Goal: Task Accomplishment & Management: Use online tool/utility

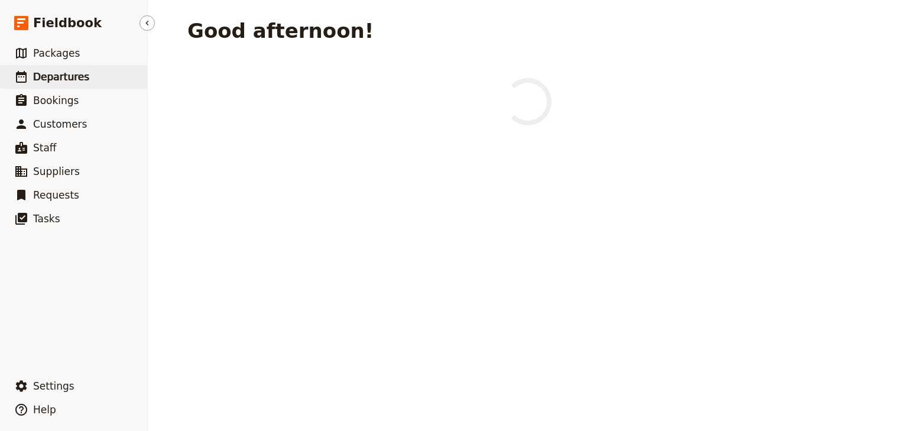
click at [74, 79] on span "Departures" at bounding box center [61, 77] width 56 height 12
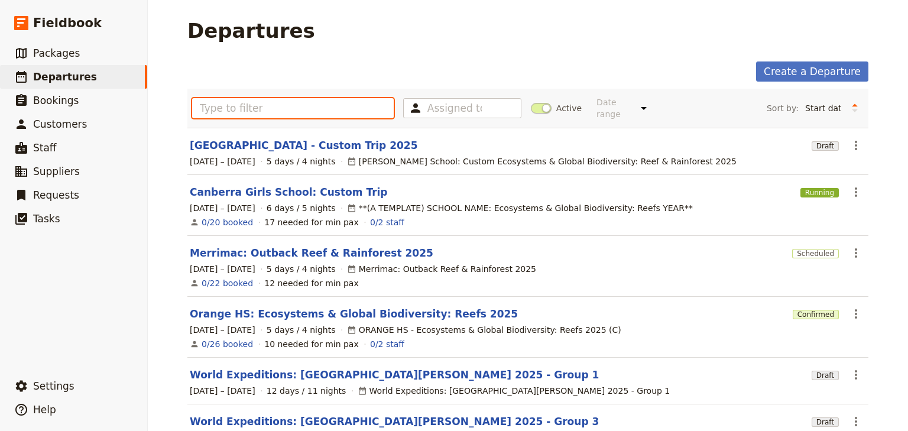
click at [242, 106] on input "text" at bounding box center [293, 108] width 202 height 20
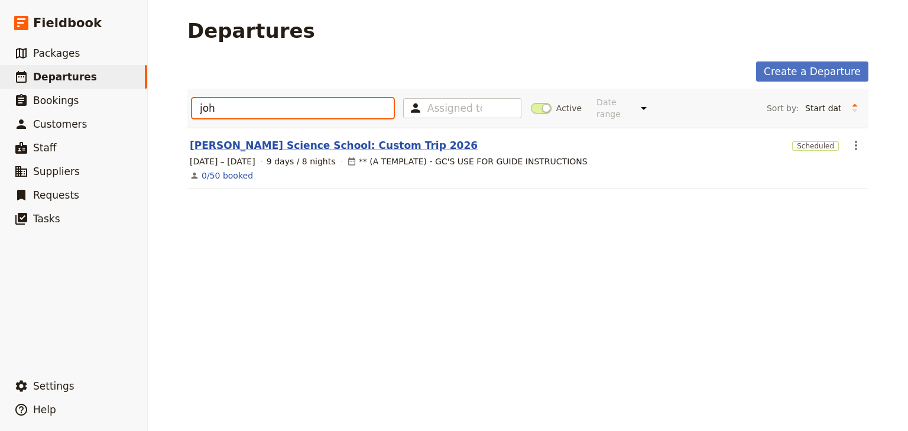
type input "joh"
click at [290, 138] on link "[PERSON_NAME] Science School: Custom Trip 2026" at bounding box center [334, 145] width 288 height 14
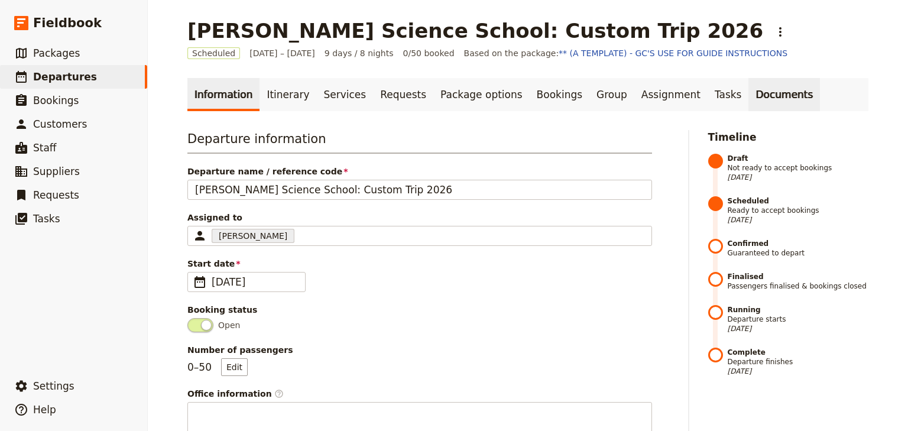
click at [748, 96] on link "Documents" at bounding box center [784, 94] width 72 height 33
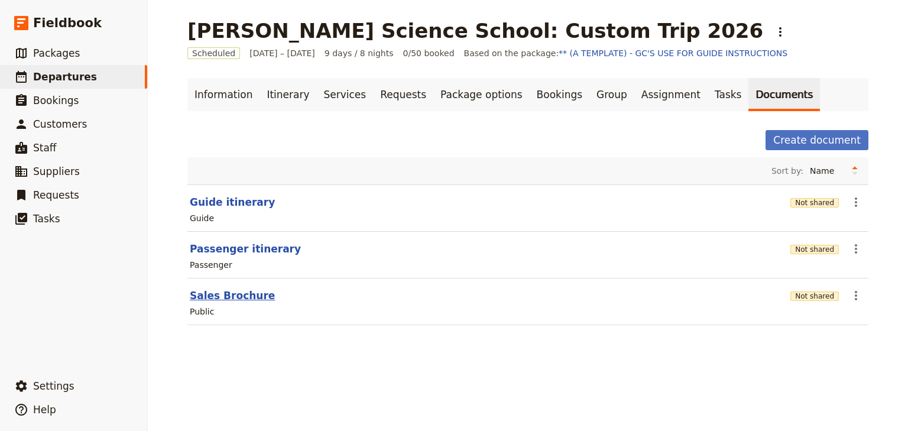
click at [229, 292] on button "Sales Brochure" at bounding box center [232, 295] width 85 height 14
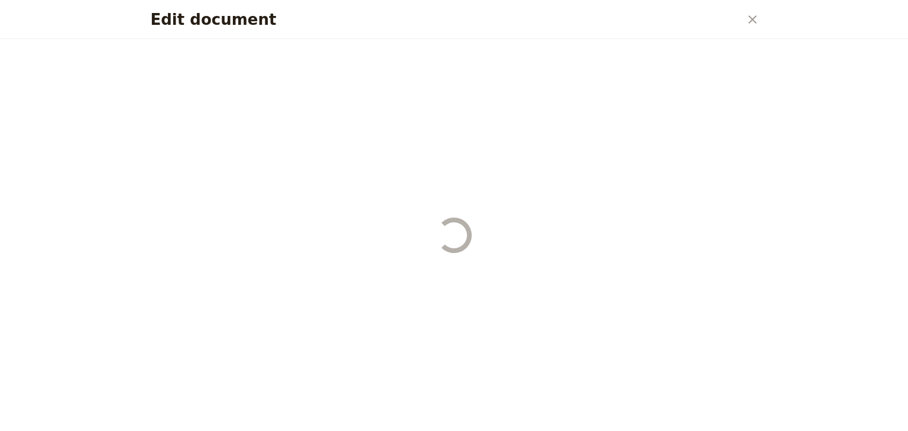
select select "DEFAULT"
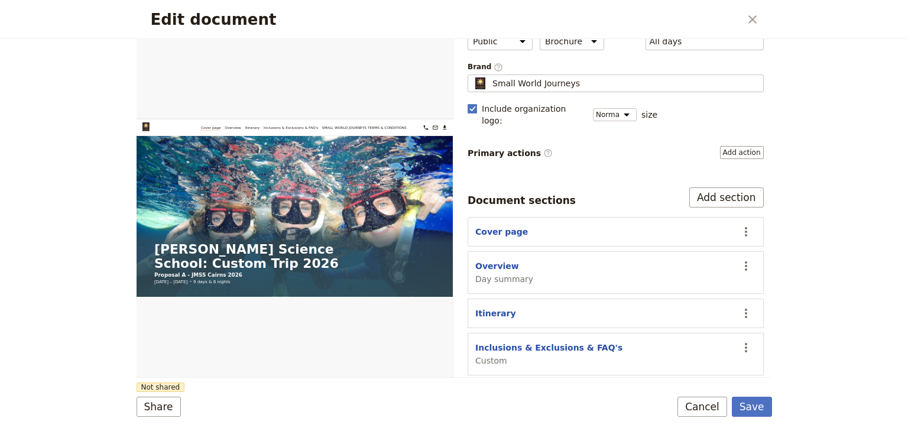
scroll to position [109, 0]
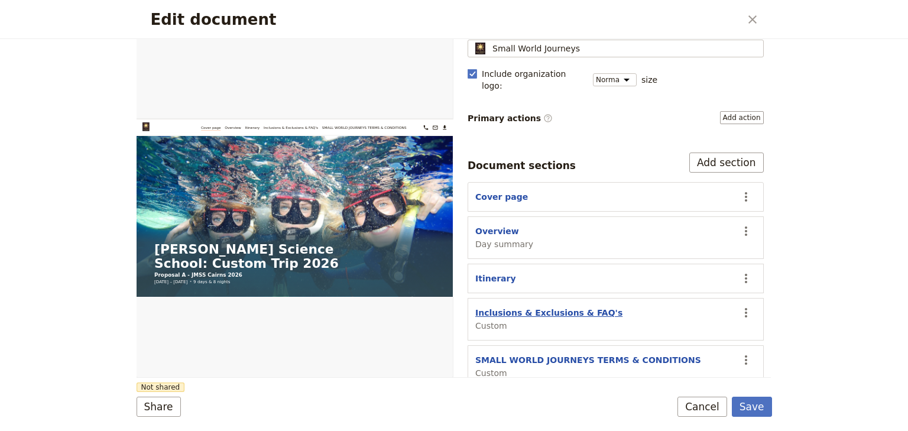
click at [530, 307] on button "Inclusions & Exclusions & FAQ's" at bounding box center [548, 313] width 147 height 12
select select "CUSTOM"
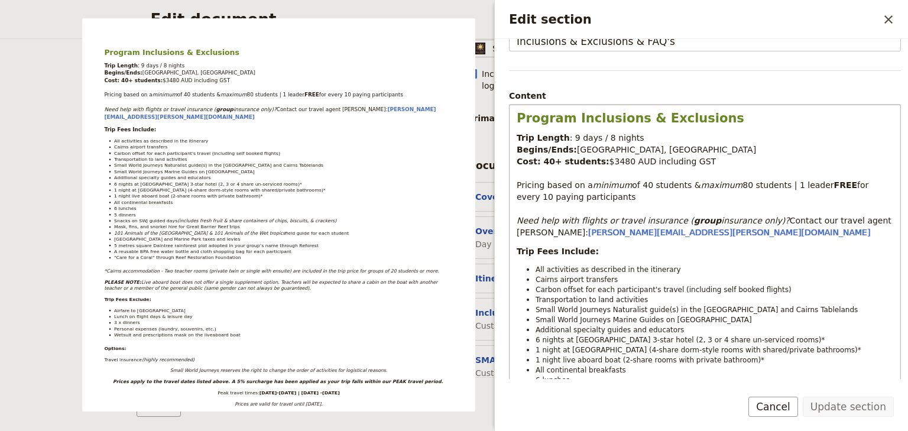
scroll to position [142, 0]
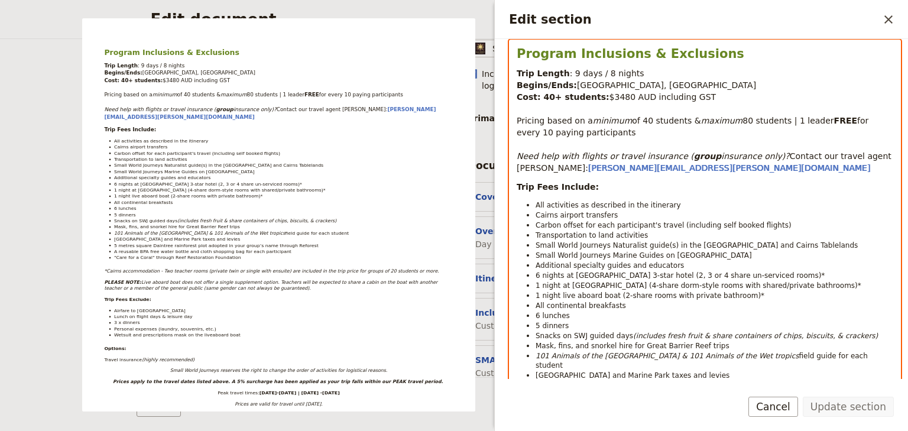
click at [633, 236] on li "Transportation to land activities" at bounding box center [714, 235] width 358 height 10
select select "paragraph-small"
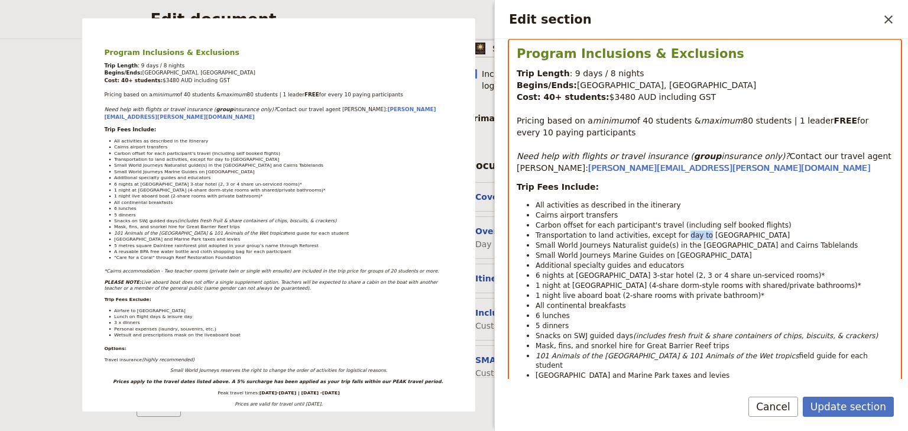
drag, startPoint x: 690, startPoint y: 235, endPoint x: 671, endPoint y: 233, distance: 18.9
click at [671, 233] on span "Transportation to land activities, except for day to [GEOGRAPHIC_DATA]" at bounding box center [662, 235] width 254 height 8
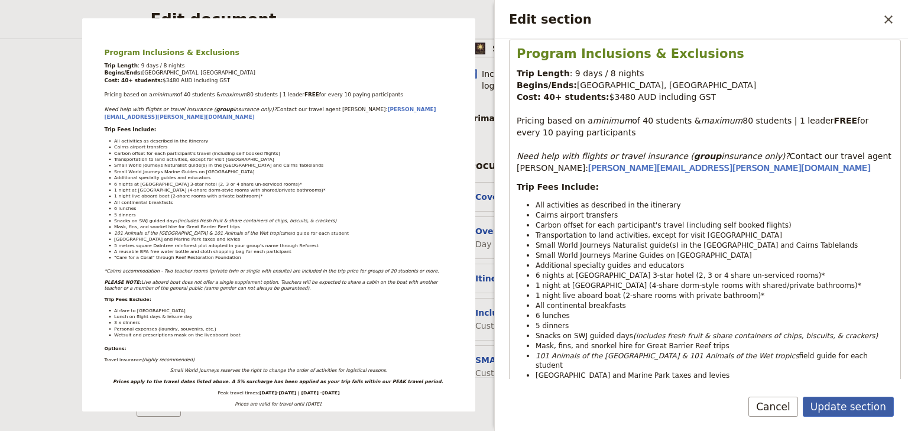
click at [838, 404] on button "Update section" at bounding box center [847, 407] width 91 height 20
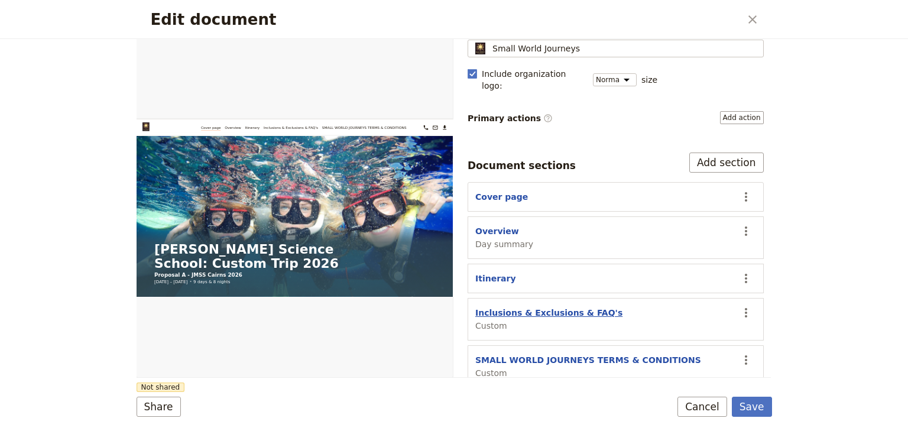
click at [544, 307] on button "Inclusions & Exclusions & FAQ's" at bounding box center [548, 313] width 147 height 12
select select "CUSTOM"
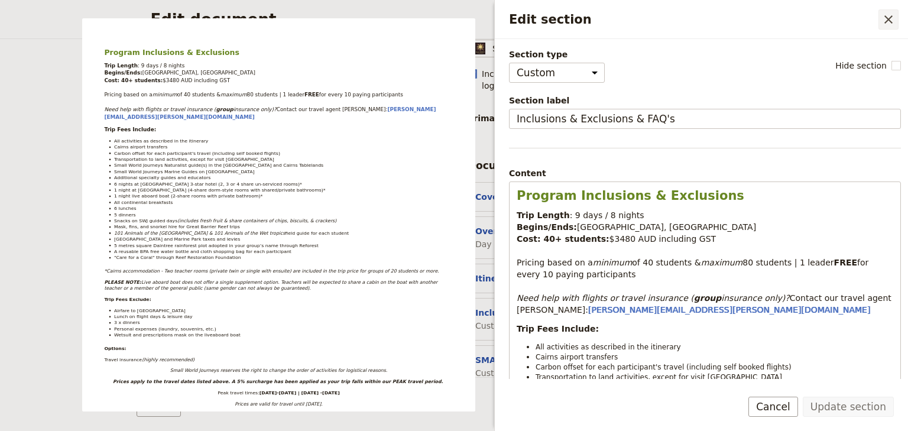
click at [889, 16] on icon "Close drawer" at bounding box center [888, 19] width 14 height 14
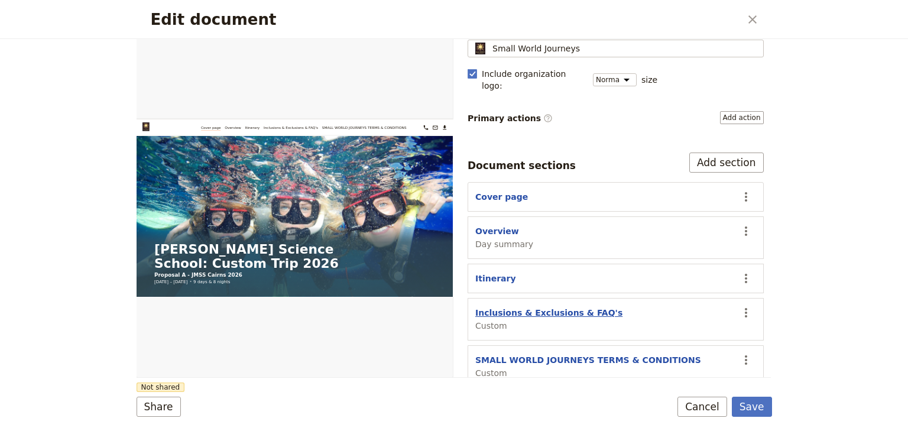
click at [545, 307] on button "Inclusions & Exclusions & FAQ's" at bounding box center [548, 313] width 147 height 12
select select "CUSTOM"
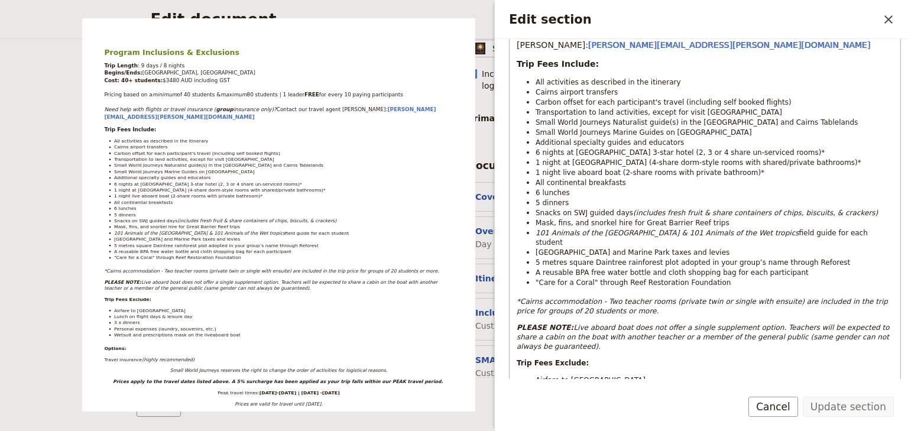
scroll to position [236, 0]
